Goal: Task Accomplishment & Management: Use online tool/utility

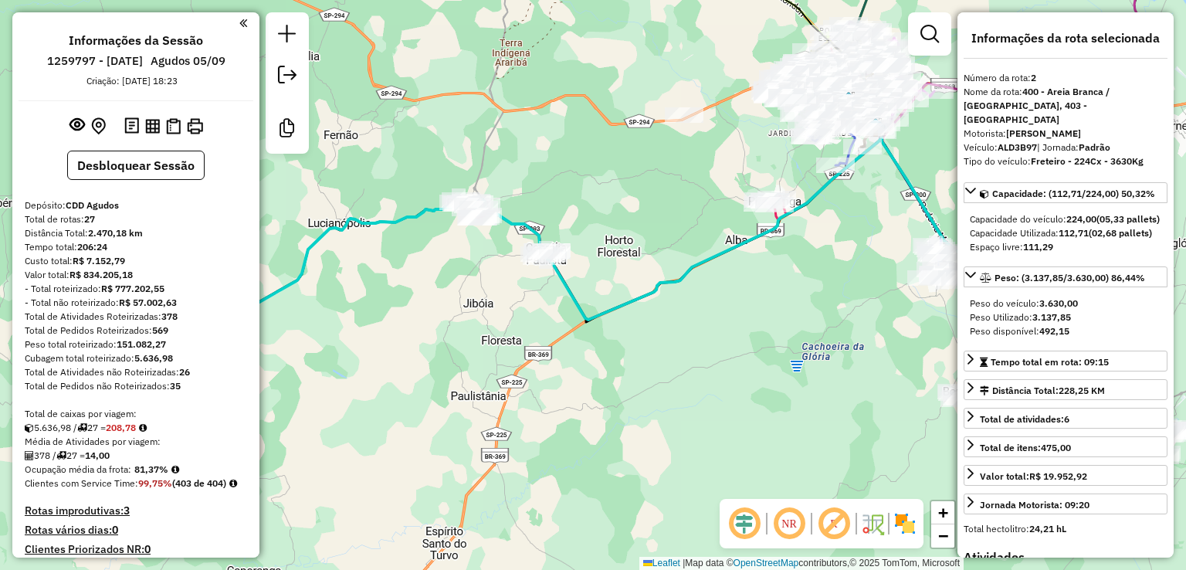
select select "**********"
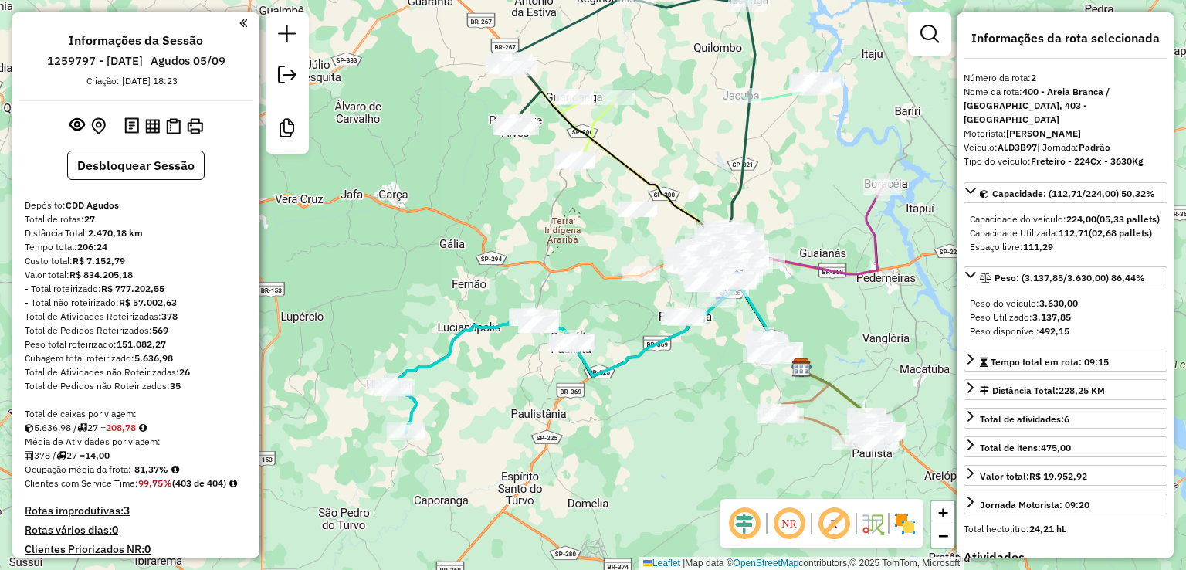
drag, startPoint x: 602, startPoint y: 270, endPoint x: 607, endPoint y: 307, distance: 37.3
click at [607, 307] on div "Janela de atendimento Grade de atendimento Capacidade Transportadoras Veículos …" at bounding box center [593, 285] width 1186 height 570
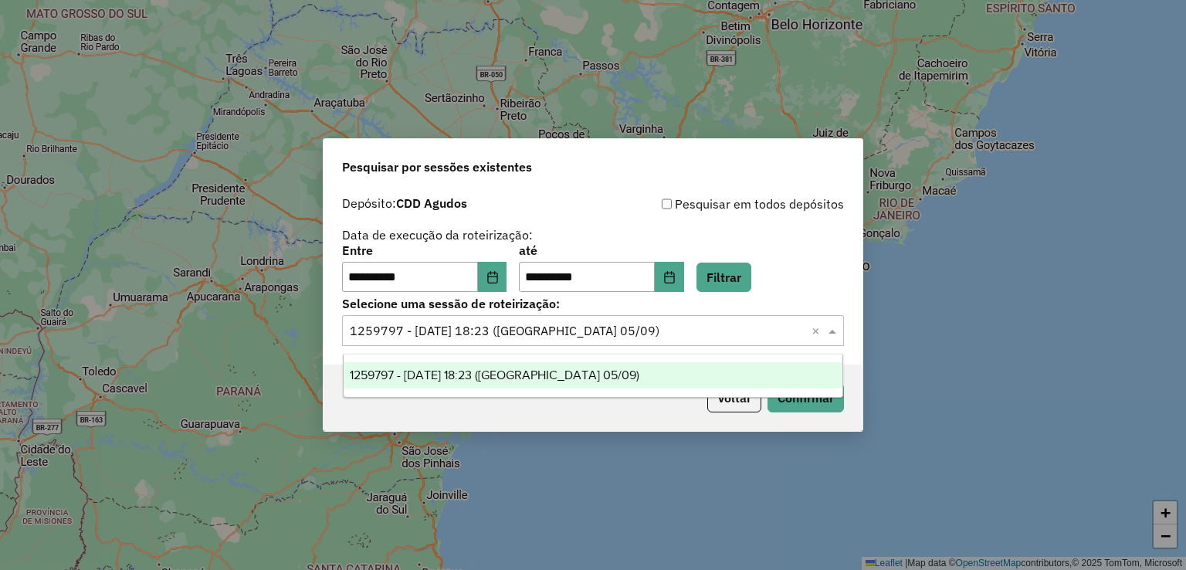
click at [822, 262] on div "**********" at bounding box center [593, 269] width 502 height 48
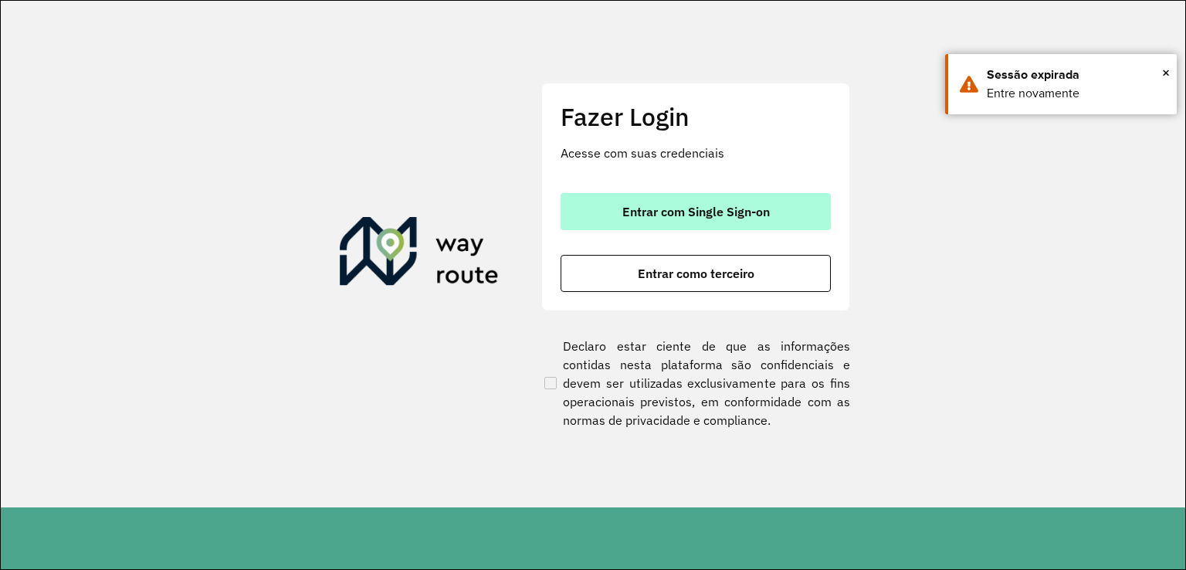
click at [625, 201] on button "Entrar com Single Sign-on" at bounding box center [695, 211] width 270 height 37
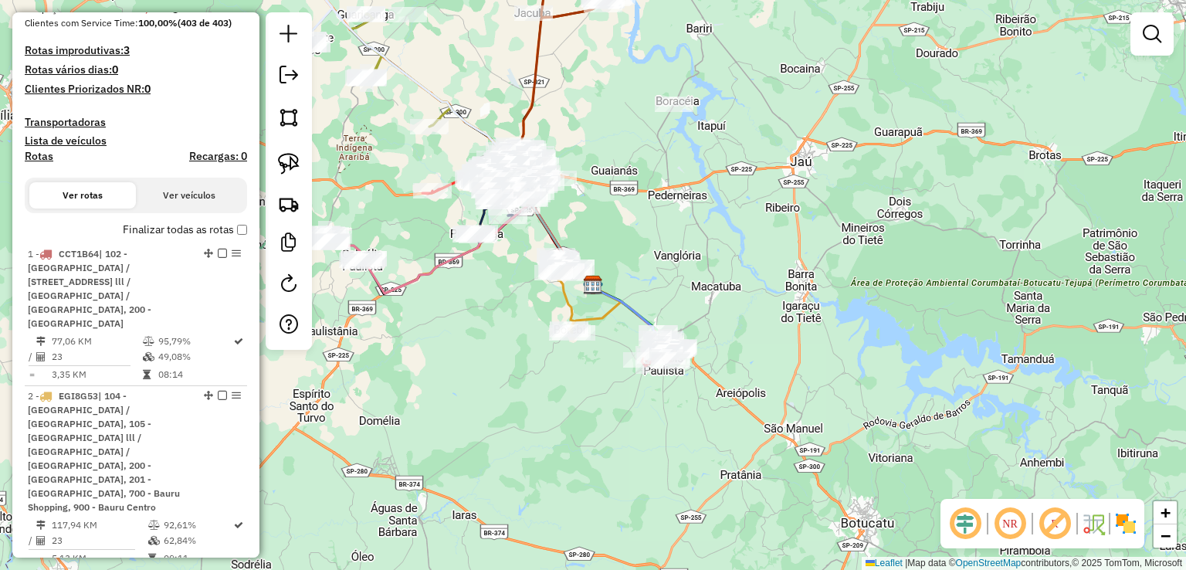
scroll to position [77, 0]
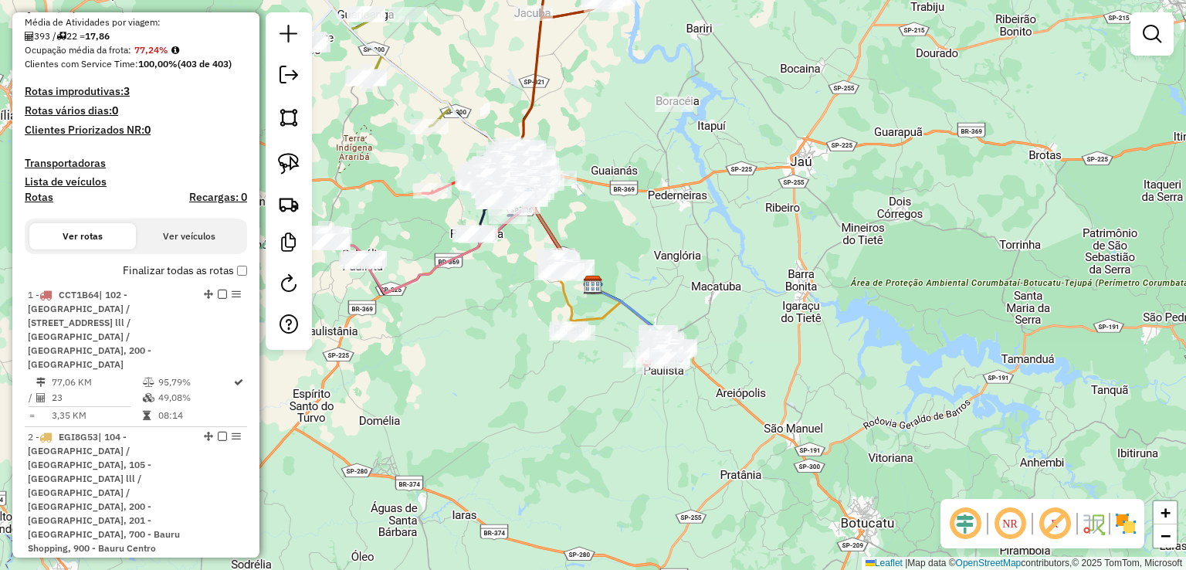
scroll to position [463, 0]
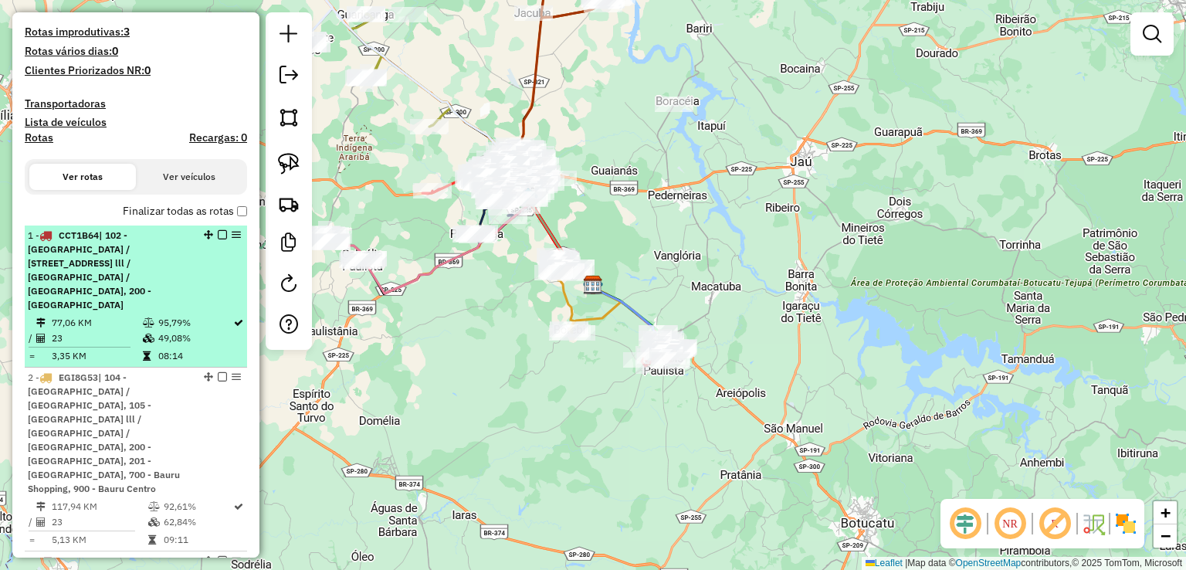
click at [110, 294] on span "| 102 - [GEOGRAPHIC_DATA] / [STREET_ADDRESS] lll / [GEOGRAPHIC_DATA] / [GEOGRAP…" at bounding box center [89, 269] width 123 height 81
select select "**********"
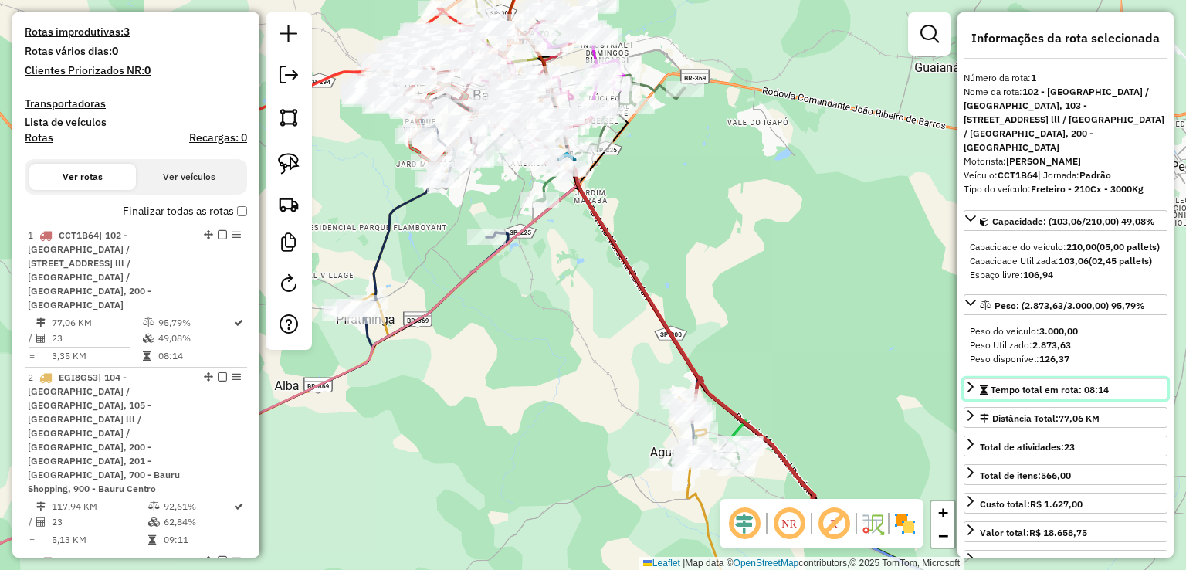
click at [966, 393] on icon at bounding box center [970, 387] width 12 height 12
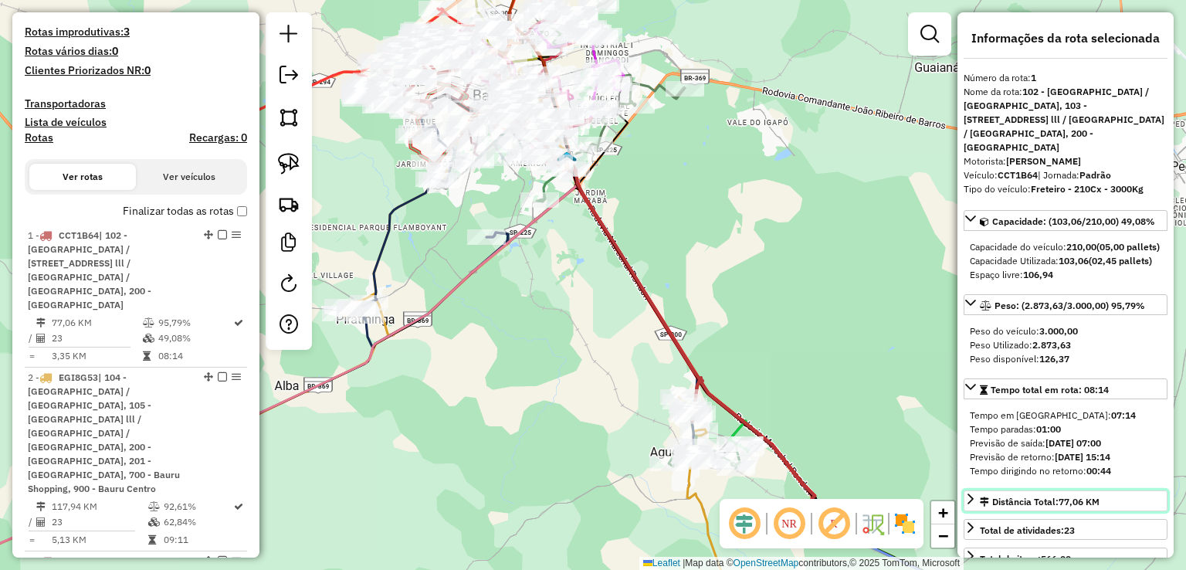
click at [973, 505] on icon at bounding box center [970, 498] width 12 height 12
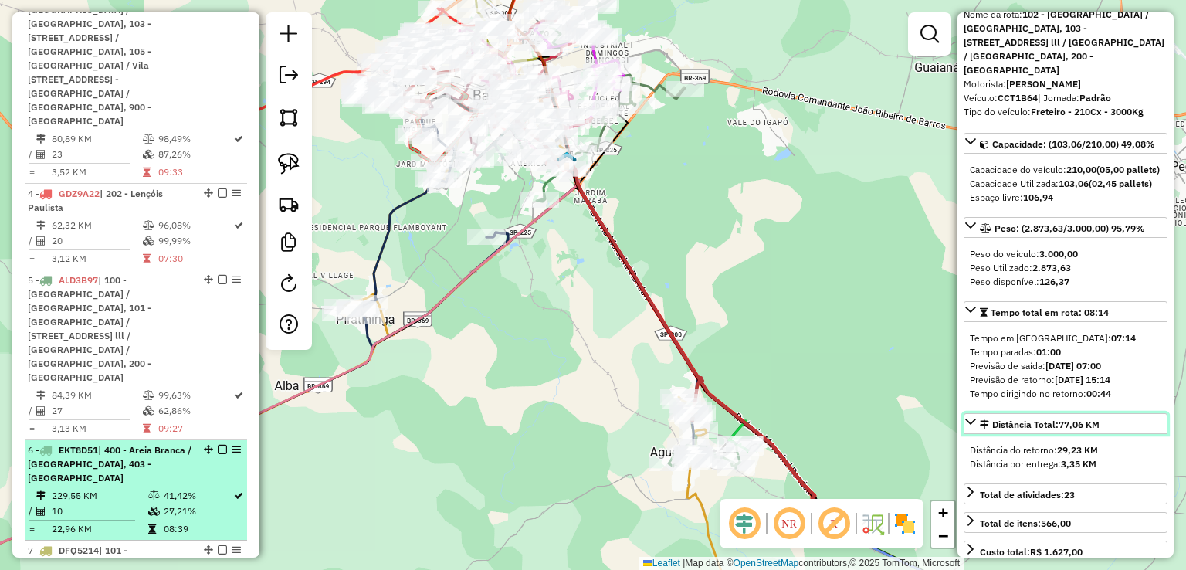
scroll to position [1003, 0]
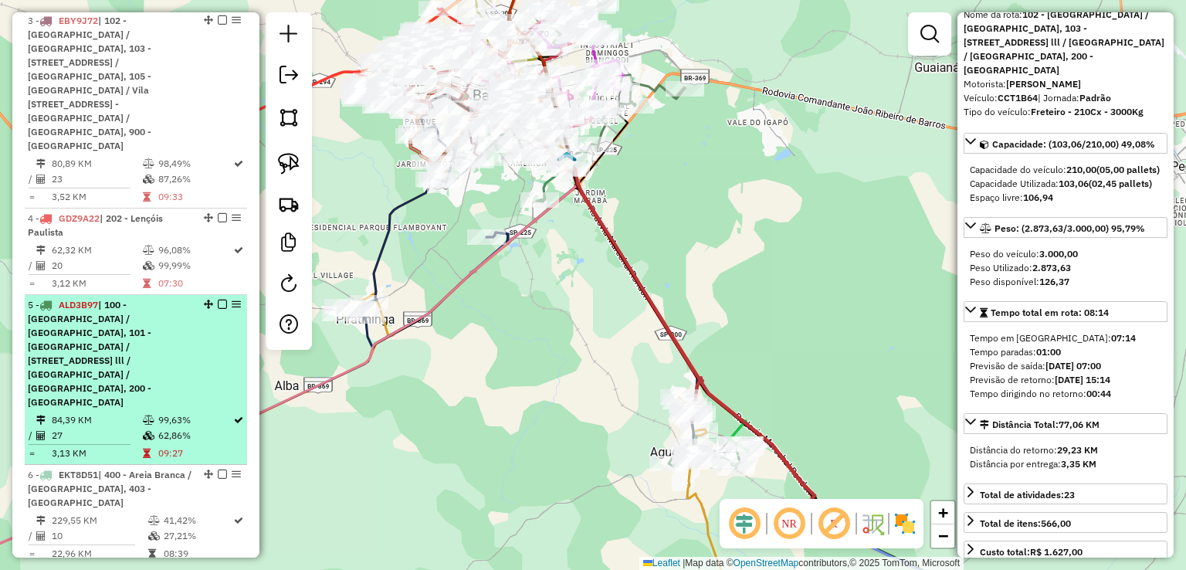
click at [143, 299] on span "| 100 - [GEOGRAPHIC_DATA] / [GEOGRAPHIC_DATA], 101 - [GEOGRAPHIC_DATA] / [STREE…" at bounding box center [89, 353] width 123 height 109
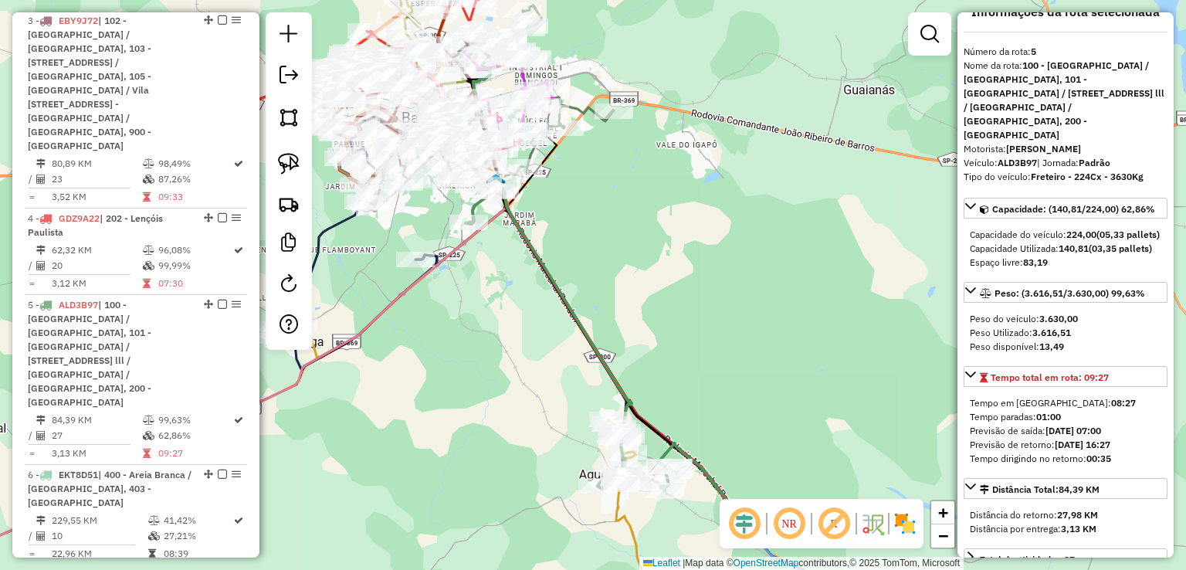
scroll to position [0, 0]
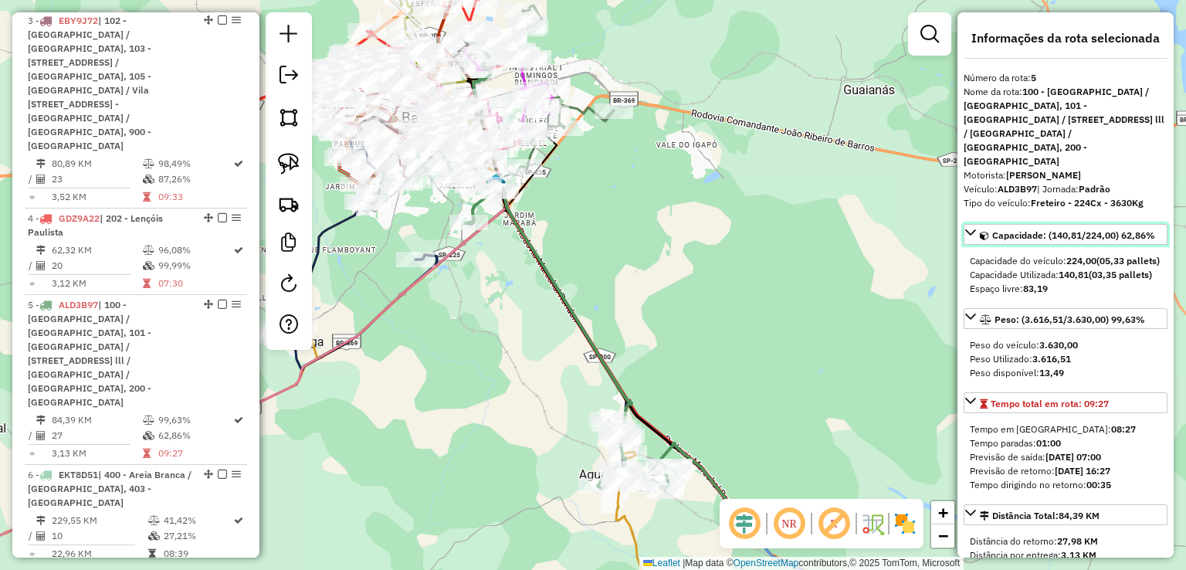
click at [972, 226] on icon at bounding box center [970, 232] width 12 height 12
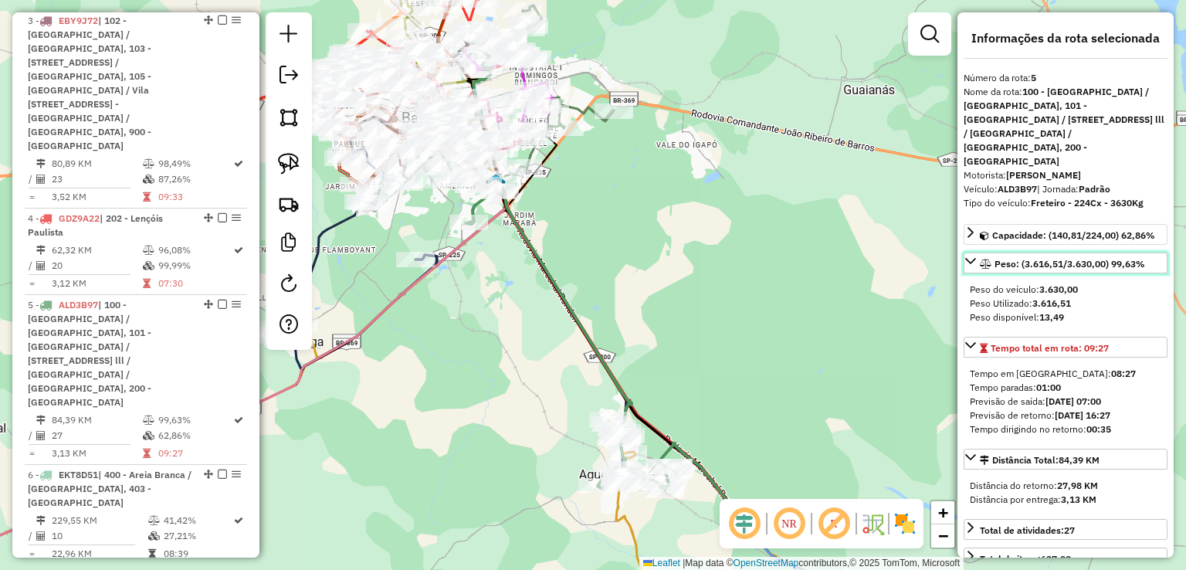
click at [969, 255] on icon at bounding box center [970, 261] width 12 height 12
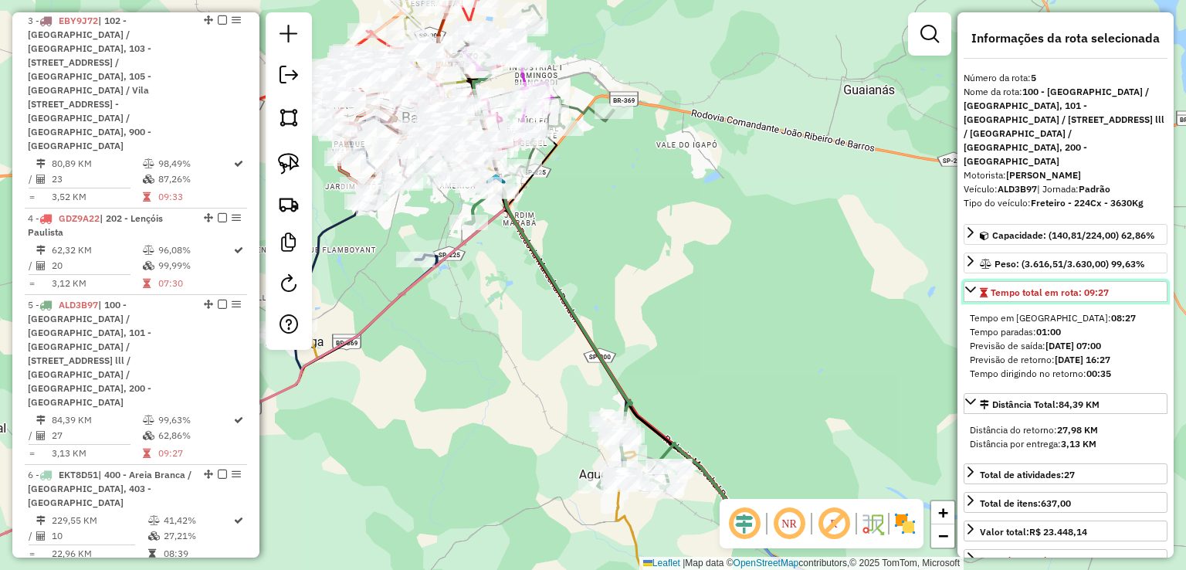
click at [966, 283] on icon at bounding box center [970, 289] width 12 height 12
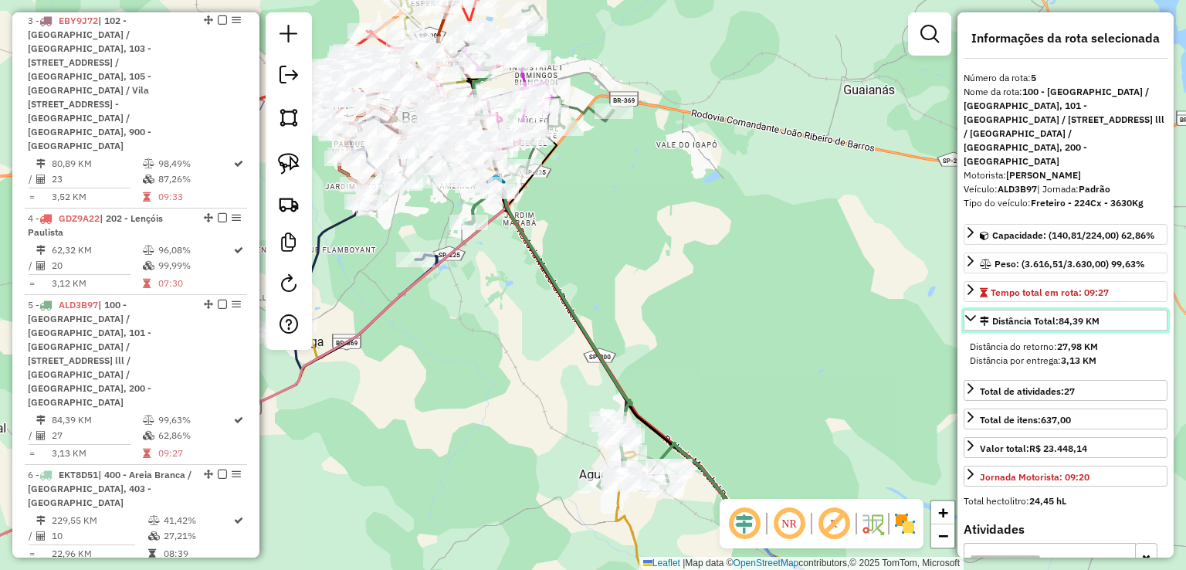
click at [966, 315] on icon at bounding box center [970, 318] width 11 height 6
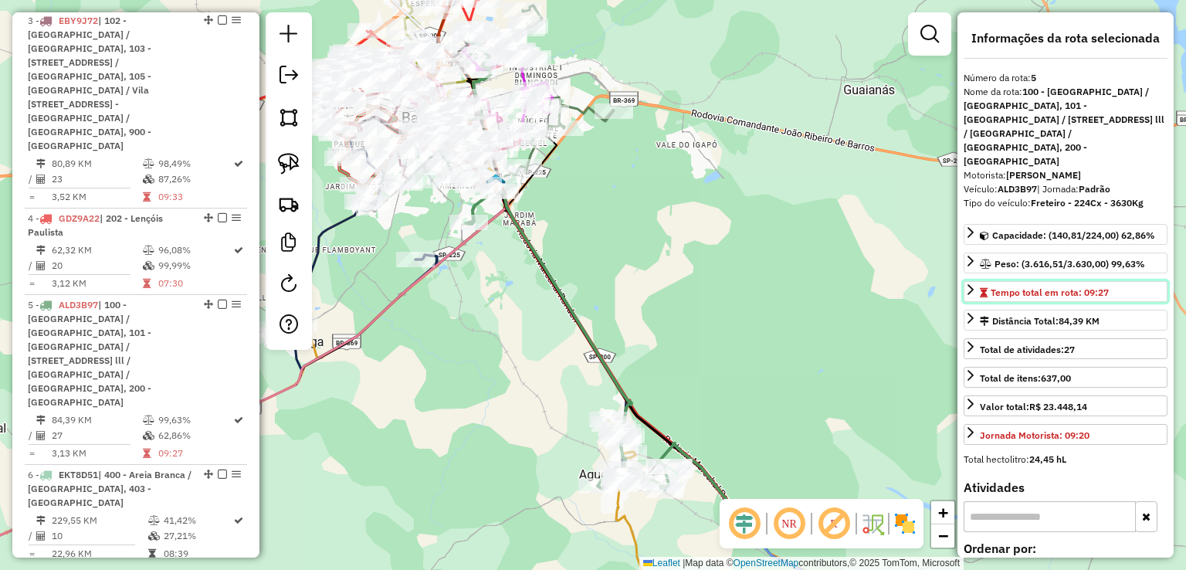
click at [969, 283] on icon at bounding box center [970, 289] width 12 height 12
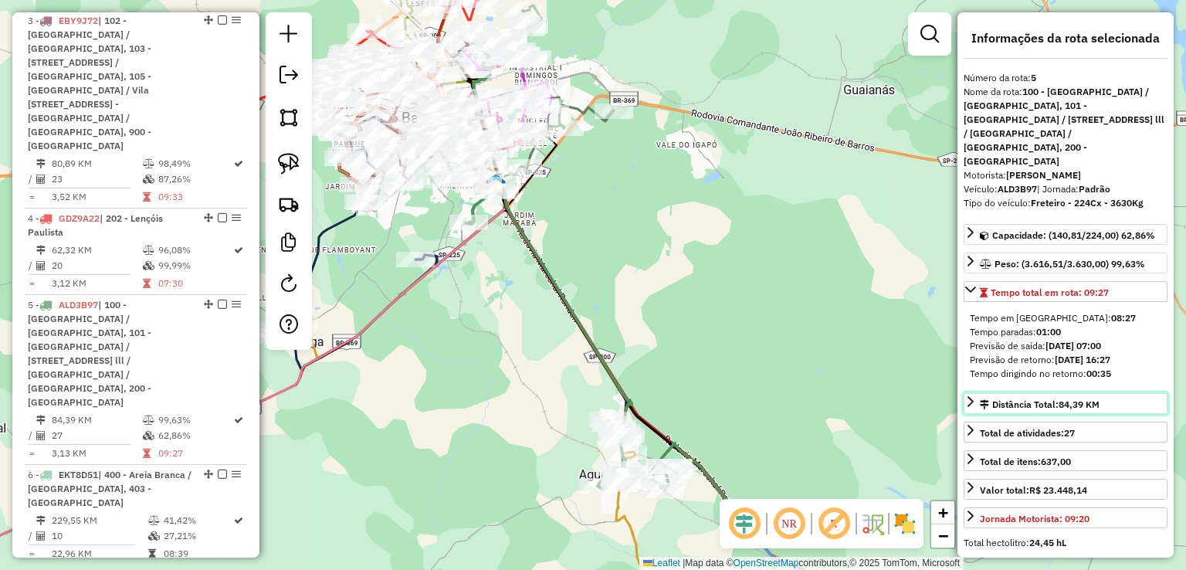
click at [969, 393] on link "Distância Total: 84,39 KM" at bounding box center [1065, 403] width 204 height 21
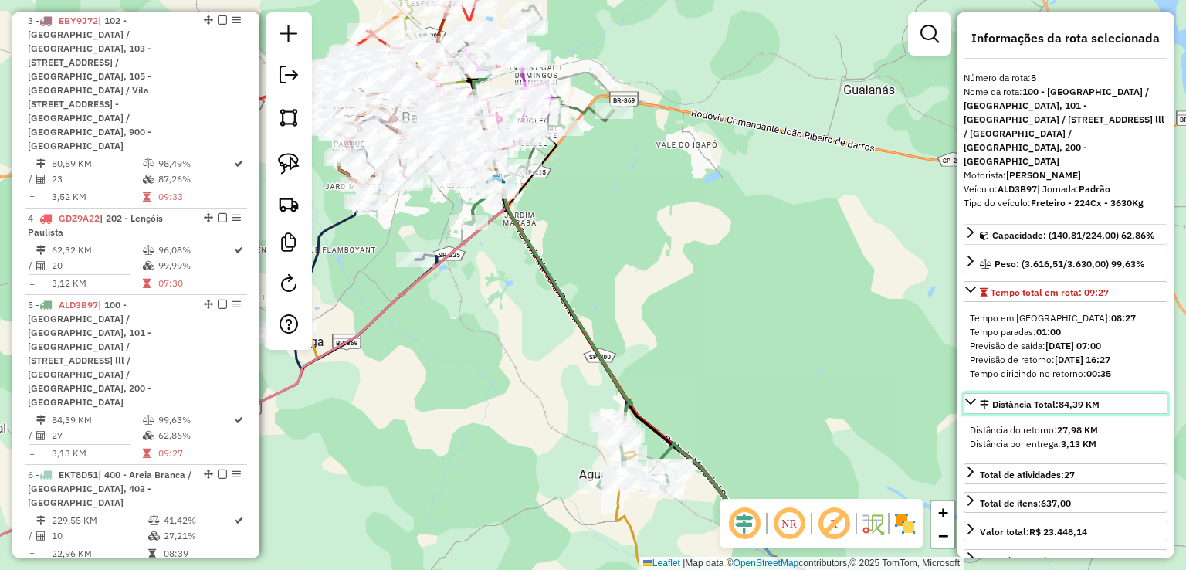
click at [969, 393] on div "Distância Total: 84,39 KM Distância do retorno: 27,98 KM Distância por entrega:…" at bounding box center [1065, 425] width 204 height 64
click at [970, 398] on icon at bounding box center [970, 401] width 11 height 6
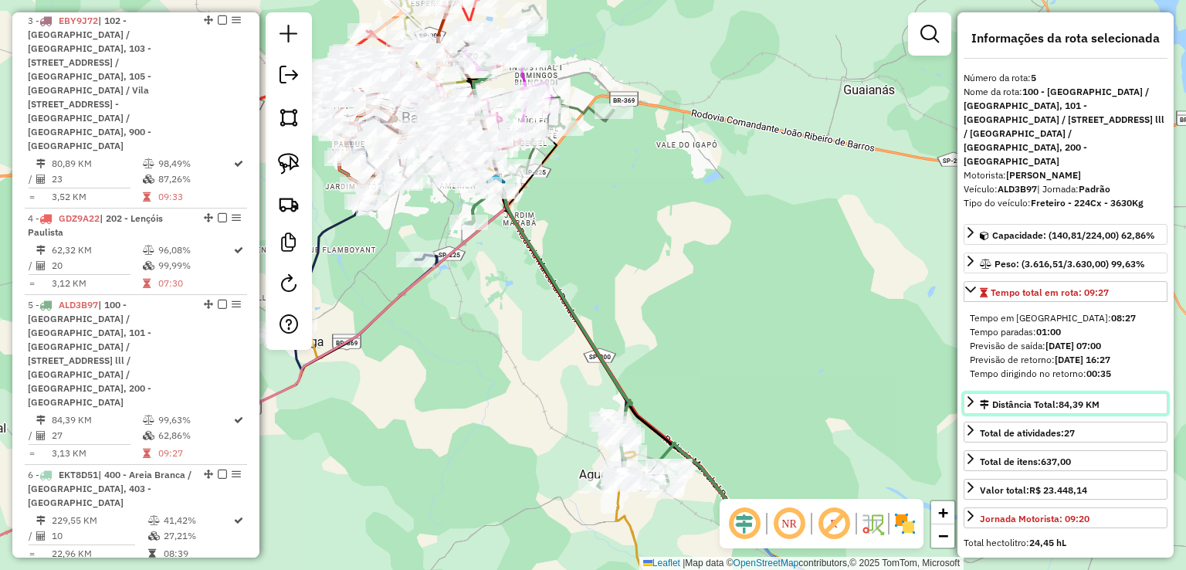
click at [973, 395] on icon at bounding box center [970, 401] width 12 height 12
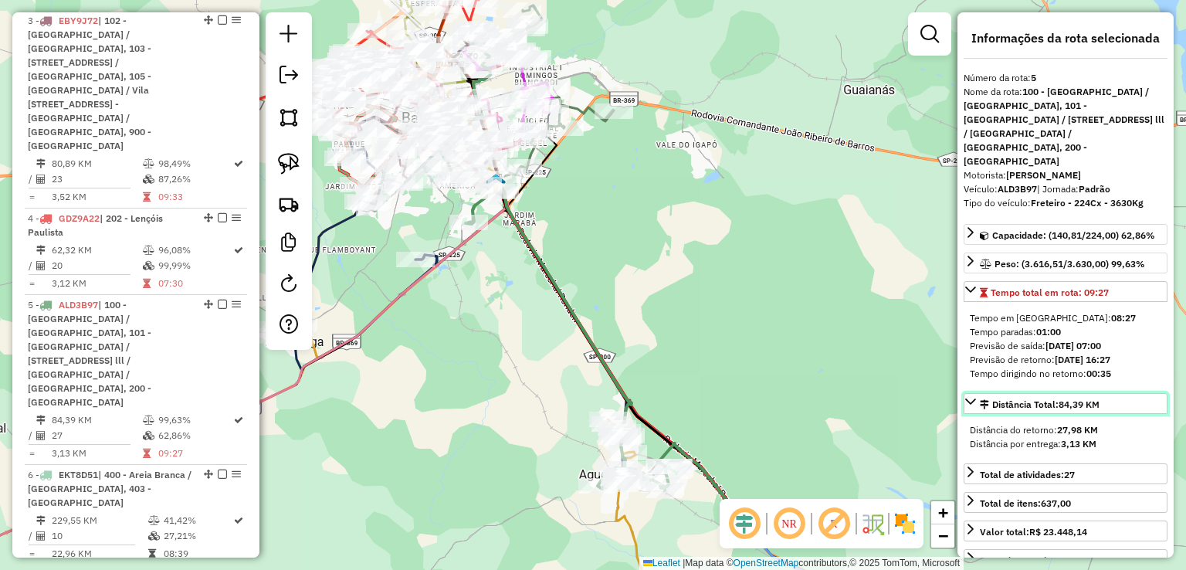
click at [969, 393] on link "Distância Total: 84,39 KM" at bounding box center [1065, 403] width 204 height 21
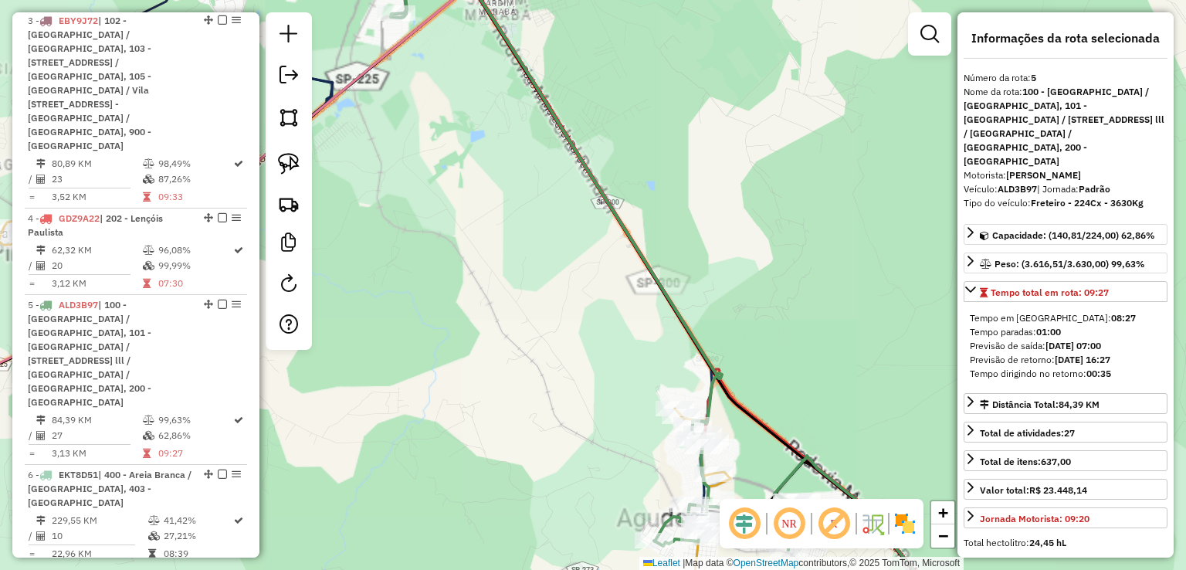
click at [491, 408] on div "Janela de atendimento Grade de atendimento Capacidade Transportadoras Veículos …" at bounding box center [593, 285] width 1186 height 570
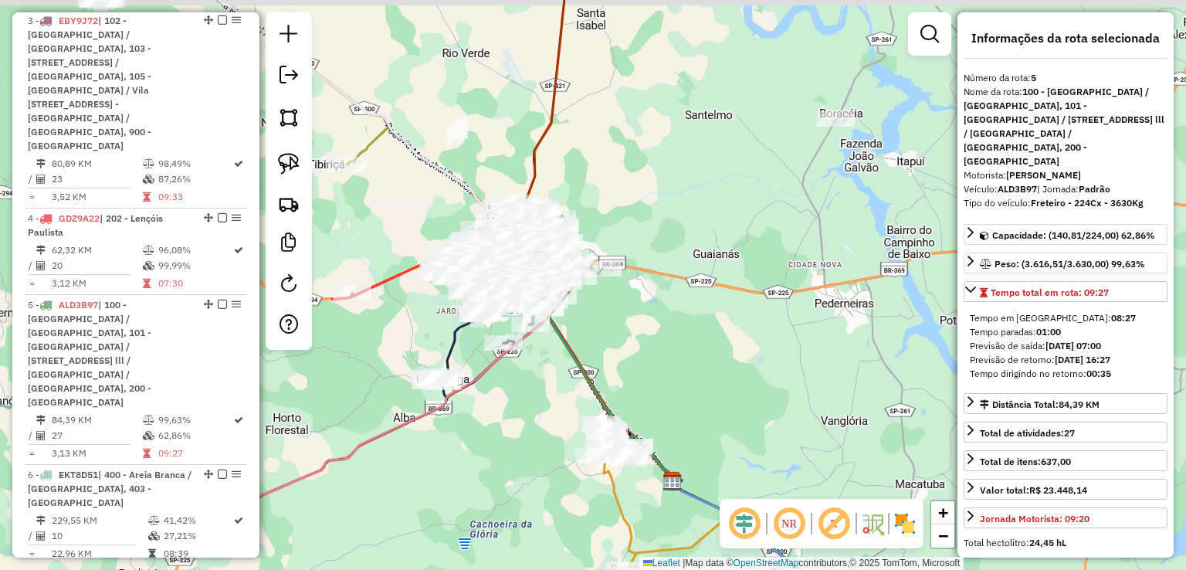
drag, startPoint x: 576, startPoint y: 326, endPoint x: 621, endPoint y: 374, distance: 65.5
click at [638, 347] on div "Janela de atendimento Grade de atendimento Capacidade Transportadoras Veículos …" at bounding box center [593, 285] width 1186 height 570
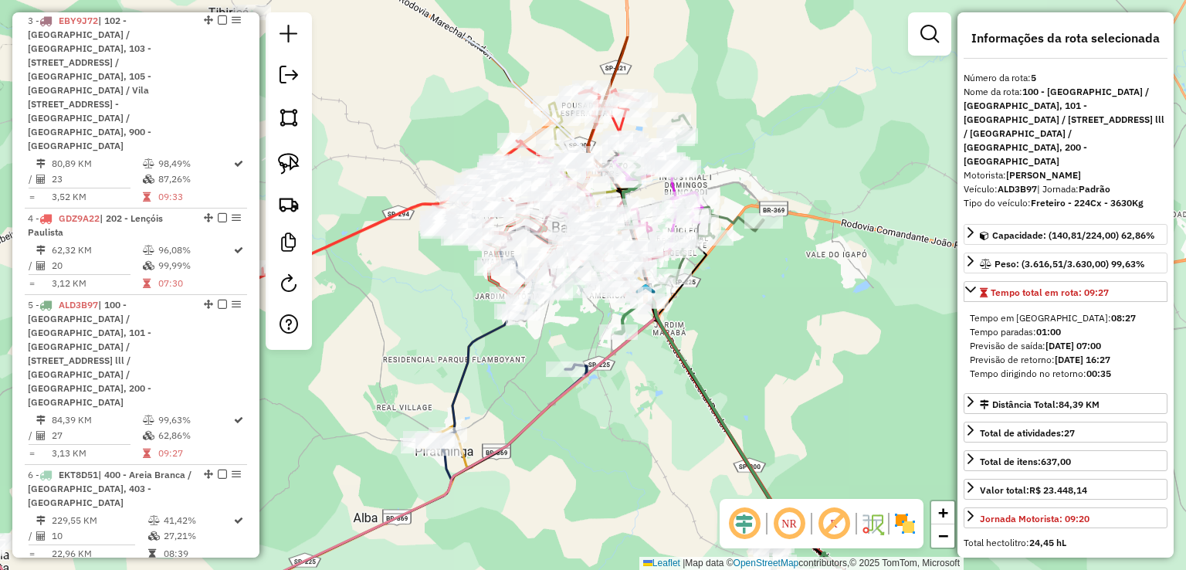
drag, startPoint x: 512, startPoint y: 404, endPoint x: 629, endPoint y: 493, distance: 147.6
click at [629, 493] on div "Janela de atendimento Grade de atendimento Capacidade Transportadoras Veículos …" at bounding box center [593, 285] width 1186 height 570
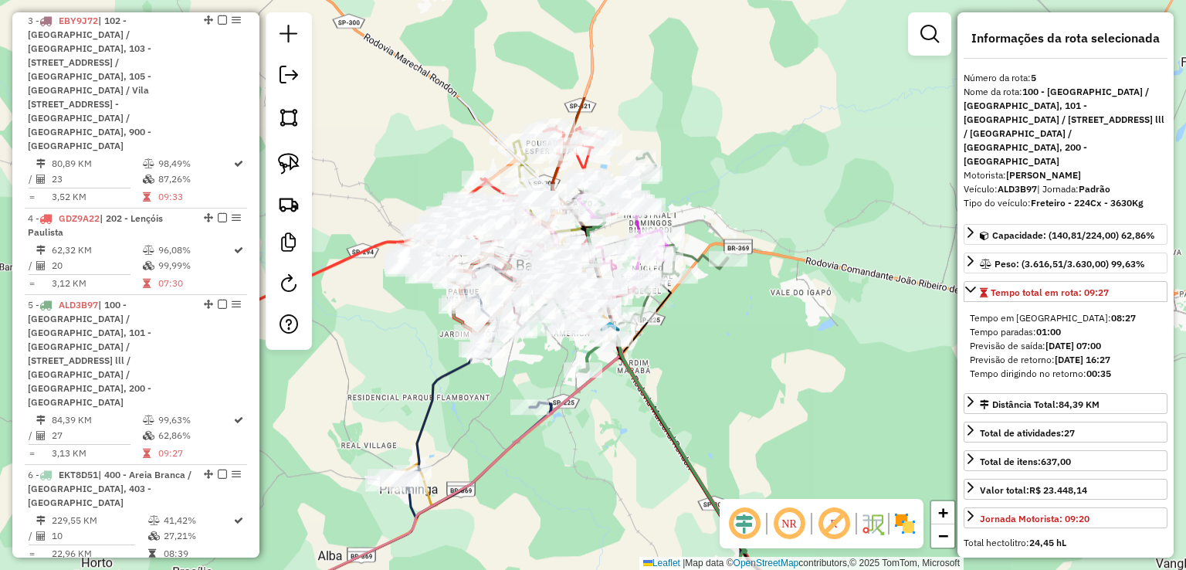
drag, startPoint x: 574, startPoint y: 350, endPoint x: 549, endPoint y: 504, distance: 156.3
click at [549, 504] on div "Janela de atendimento Grade de atendimento Capacidade Transportadoras Veículos …" at bounding box center [593, 285] width 1186 height 570
